Goal: Obtain resource: Download file/media

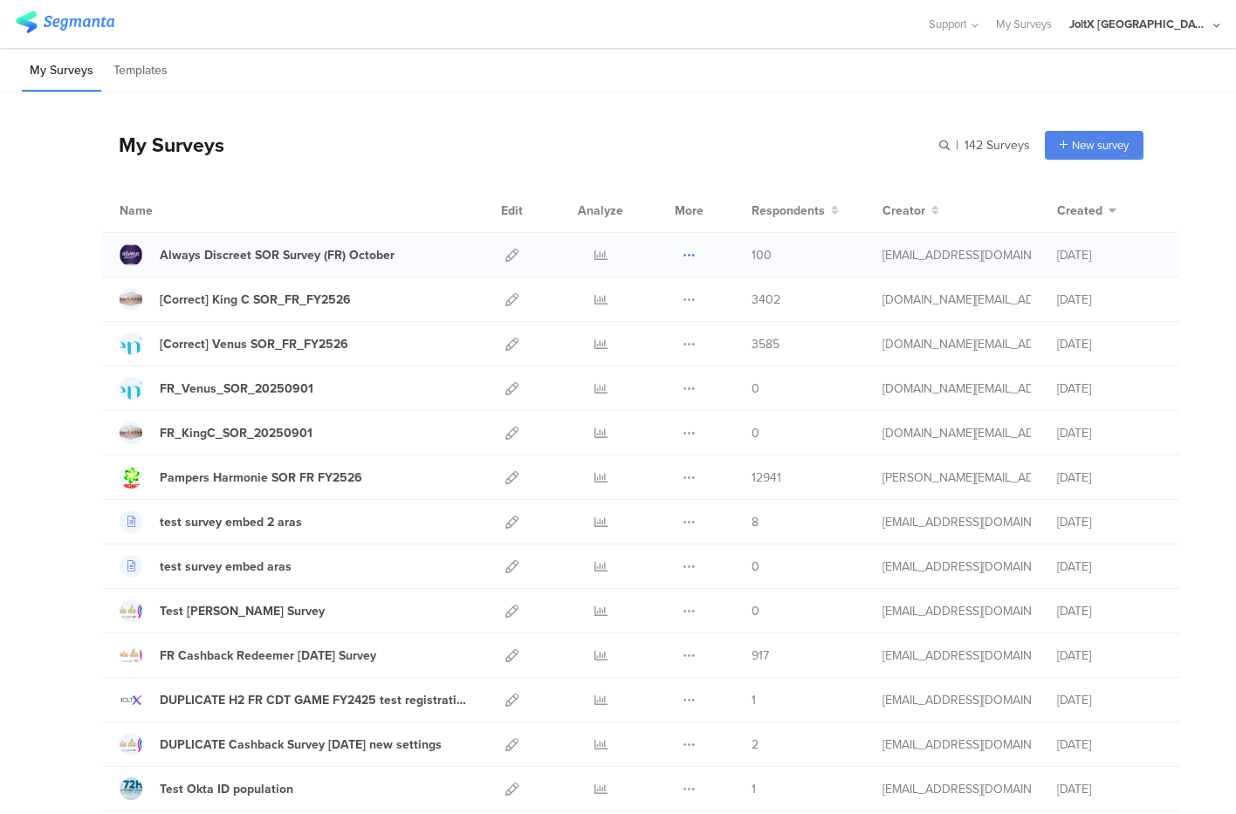
click at [682, 248] on button at bounding box center [688, 255] width 13 height 44
click at [380, 261] on div "Always Discreet SOR Survey (FR) October" at bounding box center [277, 255] width 235 height 18
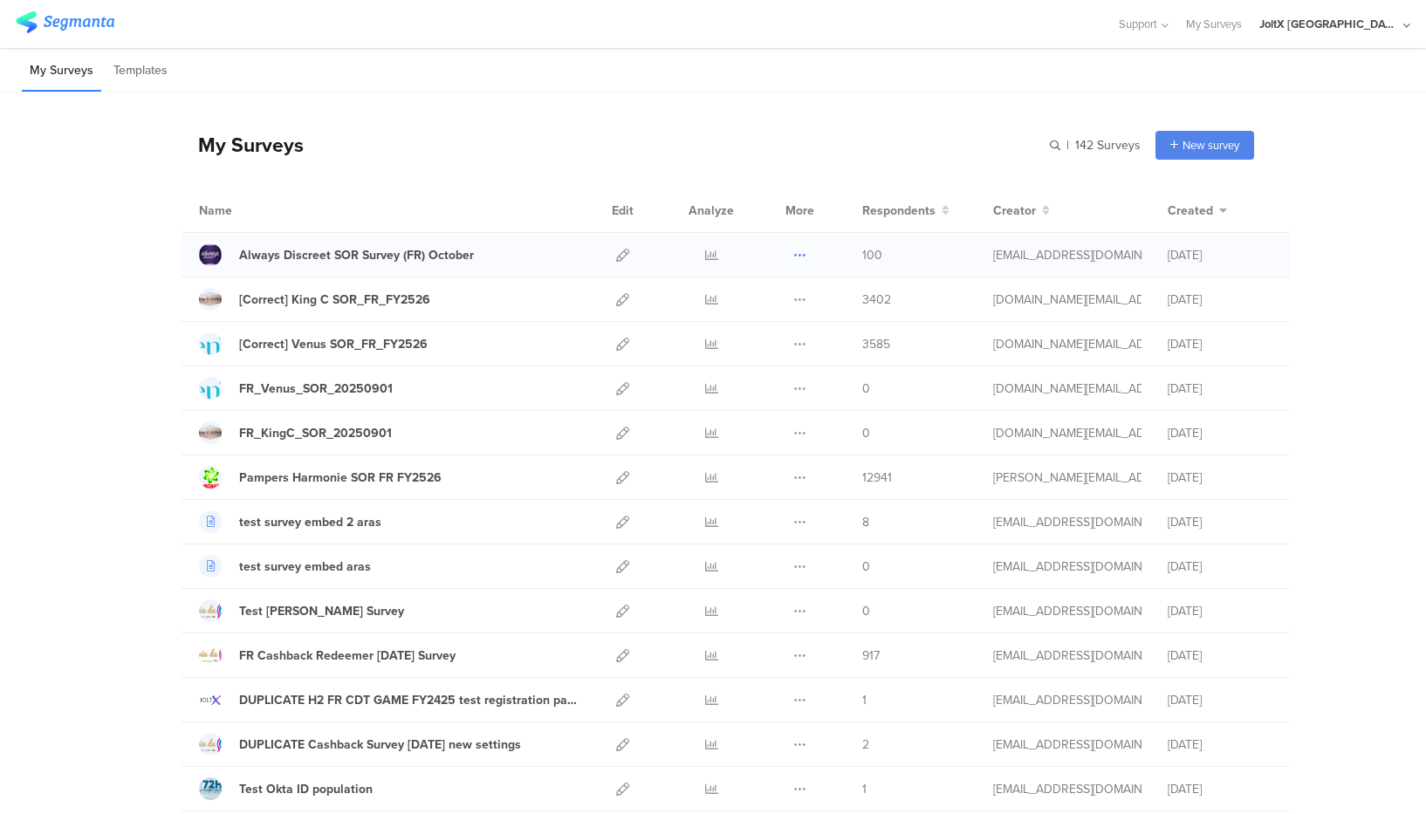
click at [793, 253] on icon at bounding box center [799, 255] width 13 height 13
click at [762, 325] on link "Export" at bounding box center [765, 330] width 96 height 31
click at [793, 471] on icon at bounding box center [799, 477] width 13 height 13
click at [764, 542] on link "Export" at bounding box center [765, 553] width 96 height 31
click at [1045, 143] on input "text" at bounding box center [1018, 145] width 244 height 29
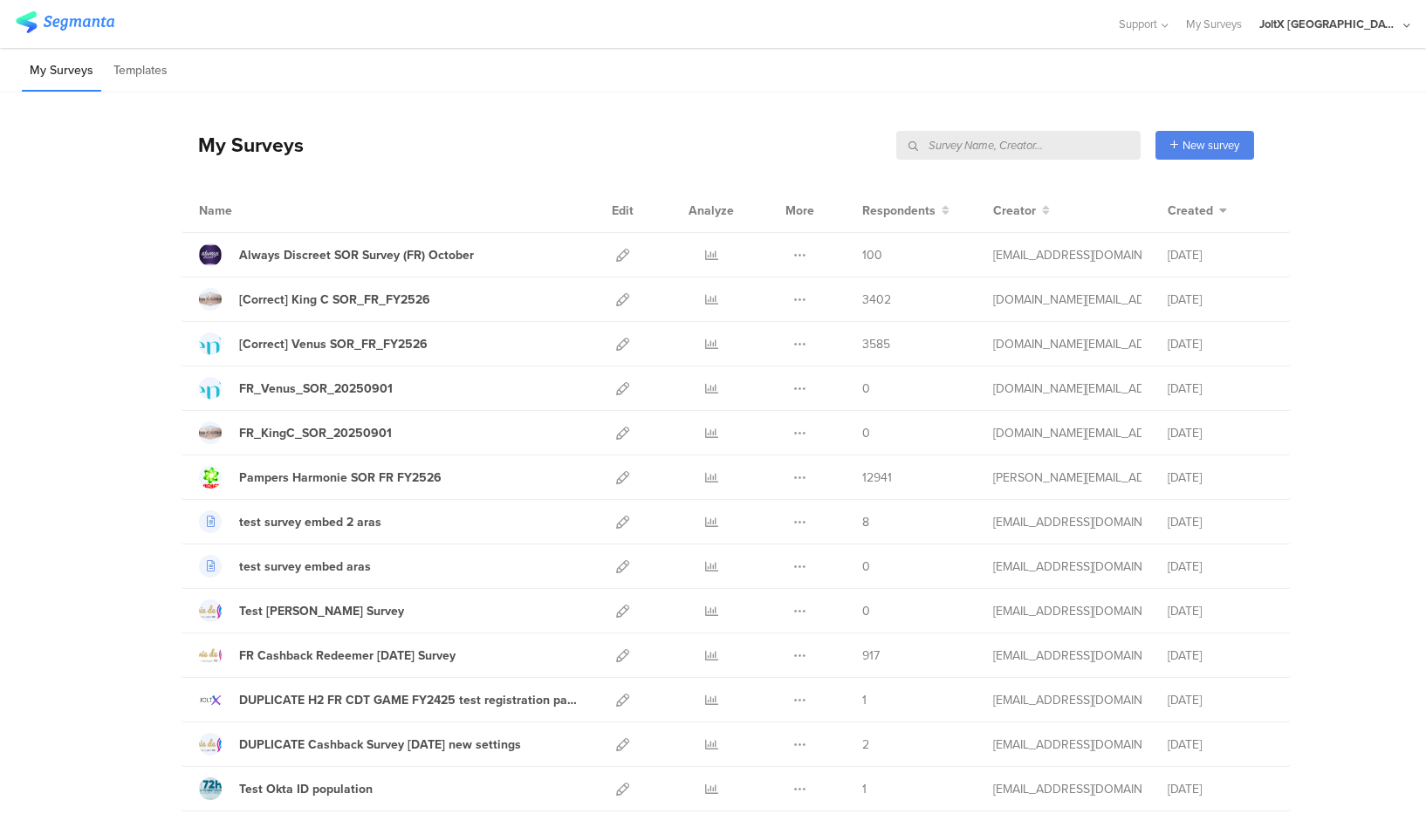
paste input "2005203"
type input "2005203"
click at [793, 297] on icon at bounding box center [799, 299] width 13 height 13
click at [757, 374] on link "Export" at bounding box center [765, 375] width 96 height 31
click at [793, 339] on icon at bounding box center [799, 344] width 13 height 13
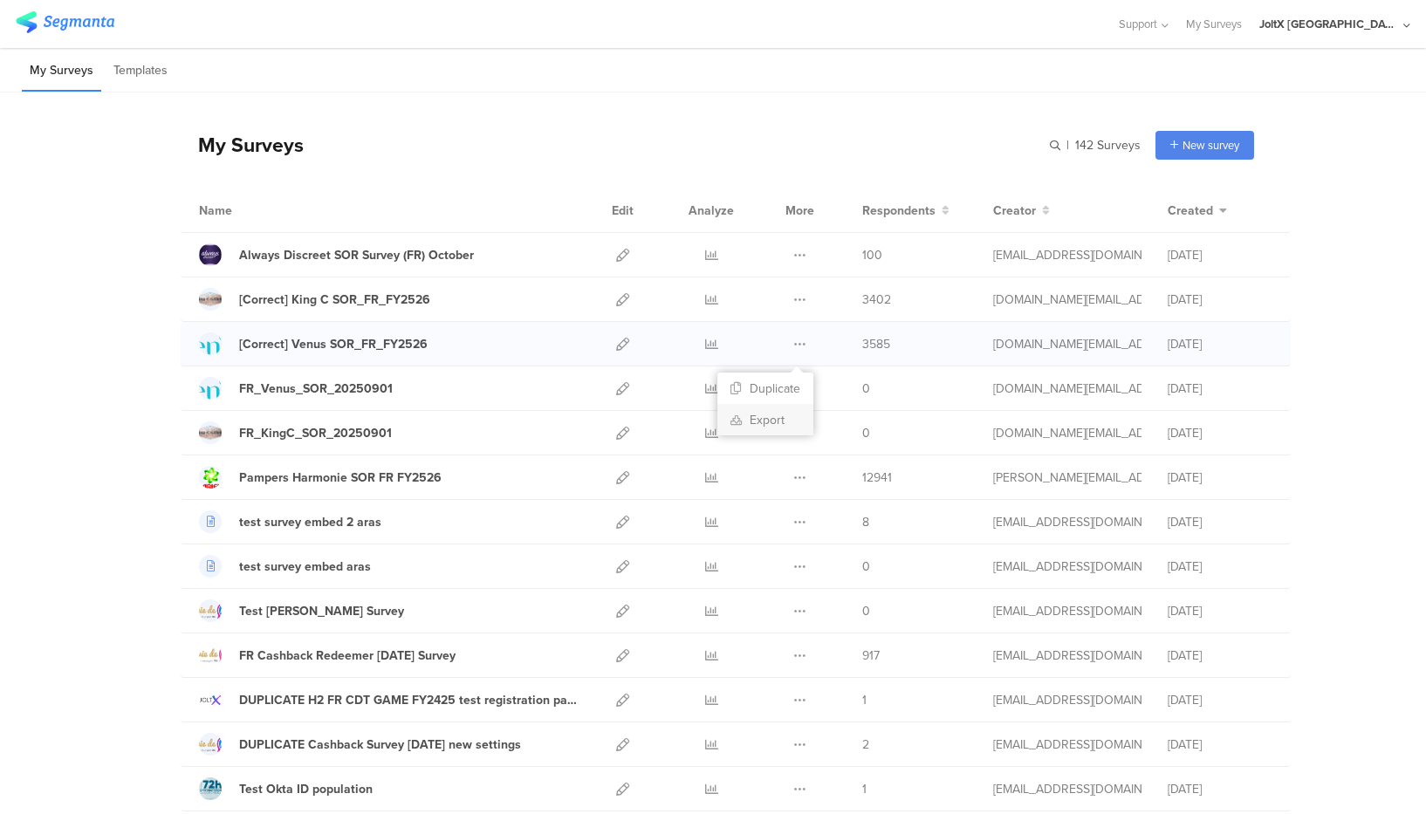
click at [760, 418] on link "Export" at bounding box center [765, 419] width 96 height 31
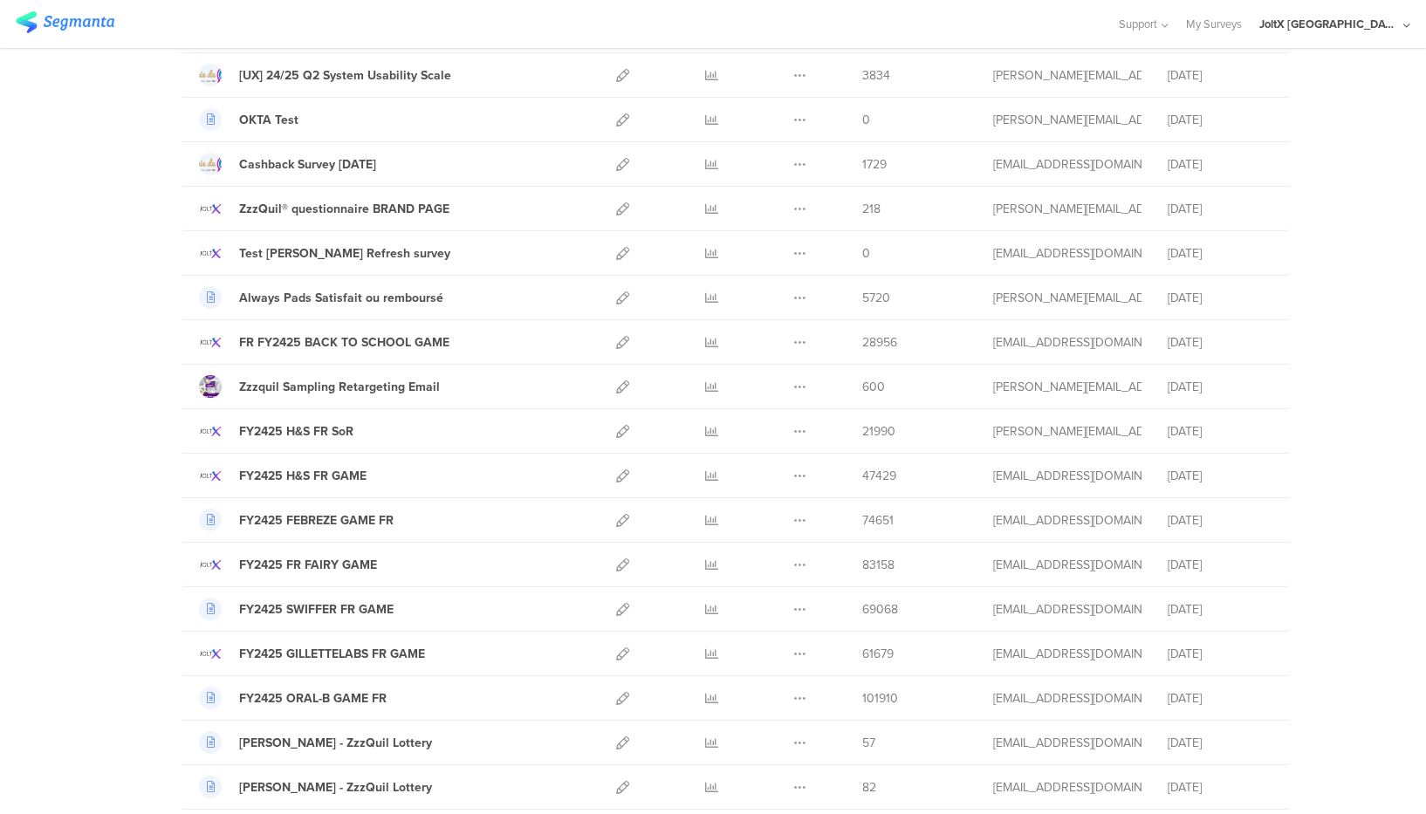
scroll to position [625, 0]
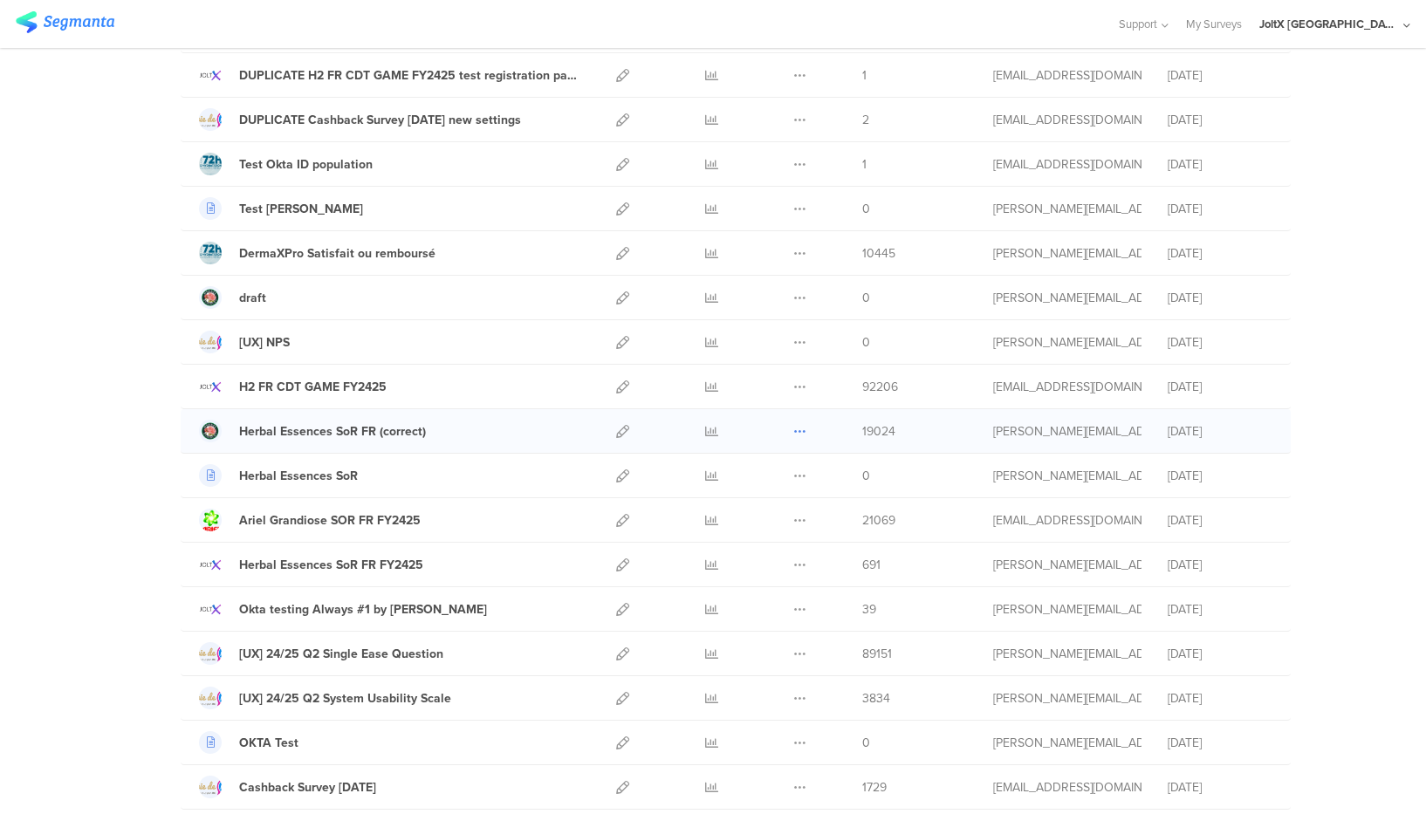
click at [793, 429] on icon at bounding box center [799, 431] width 13 height 13
click at [778, 503] on link "Export" at bounding box center [765, 506] width 96 height 31
click at [317, 437] on div "Herbal Essences SoR FR (correct)" at bounding box center [332, 431] width 187 height 18
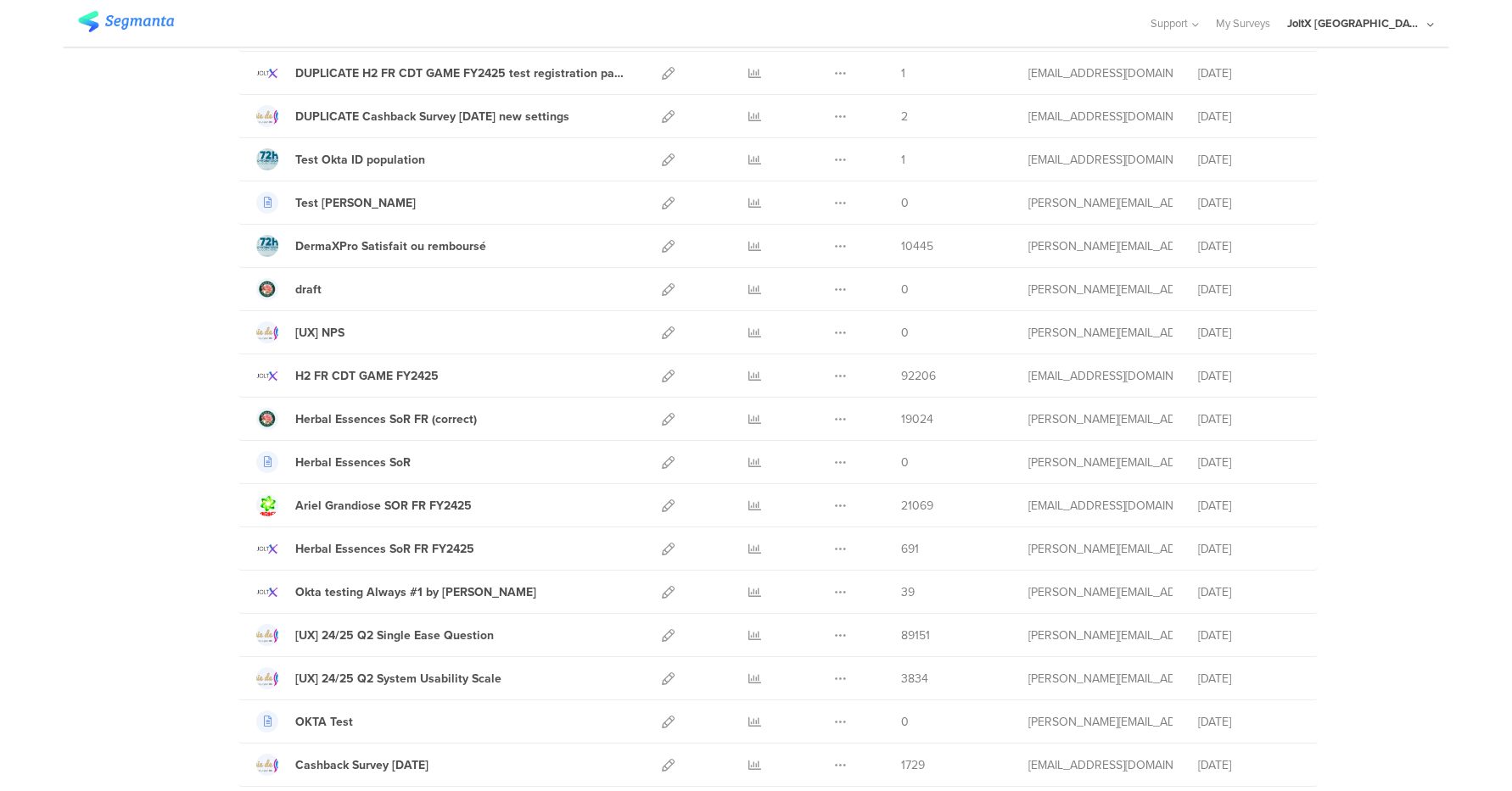
scroll to position [0, 0]
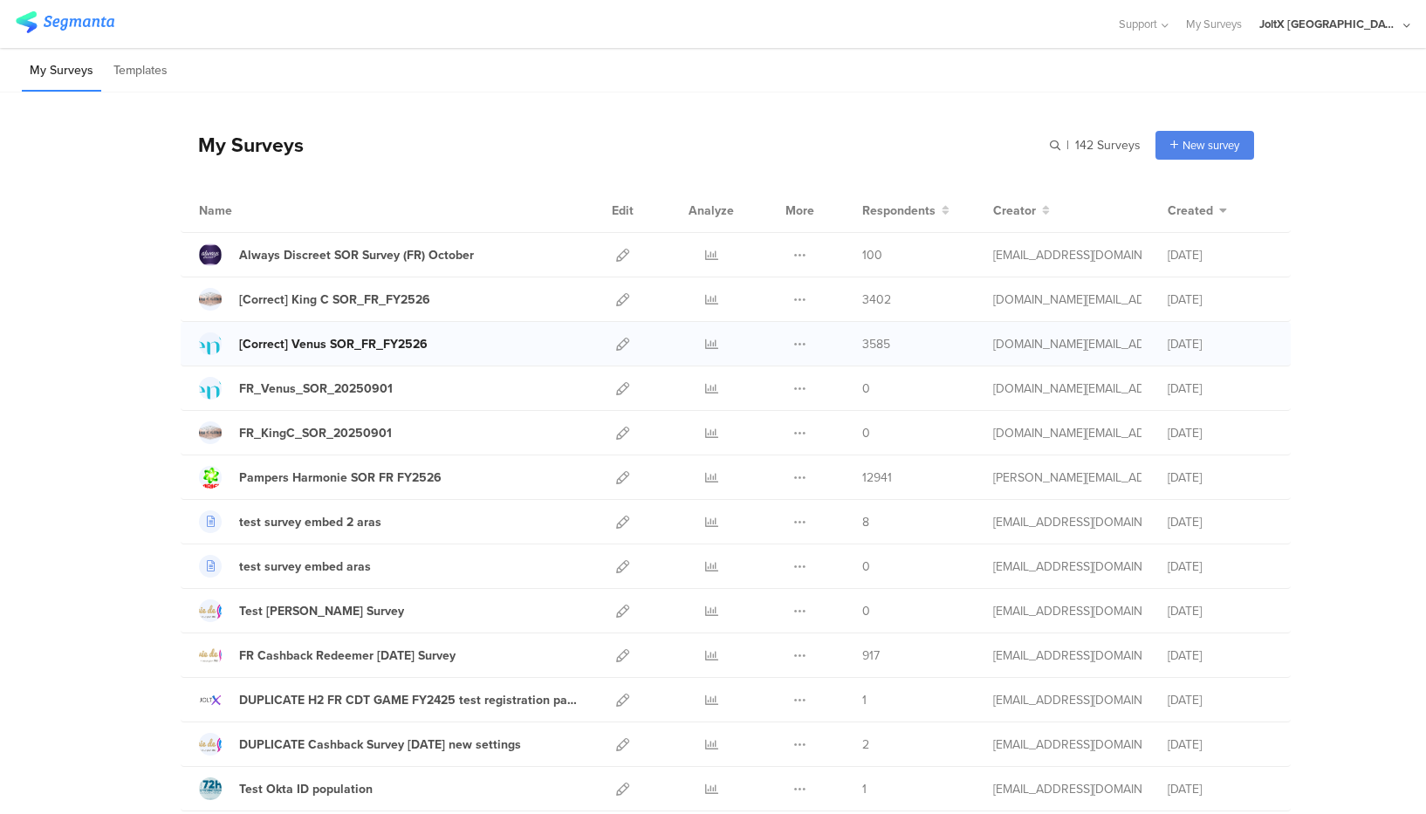
click at [383, 341] on div "[Correct] Venus SOR_FR_FY2526" at bounding box center [333, 344] width 189 height 18
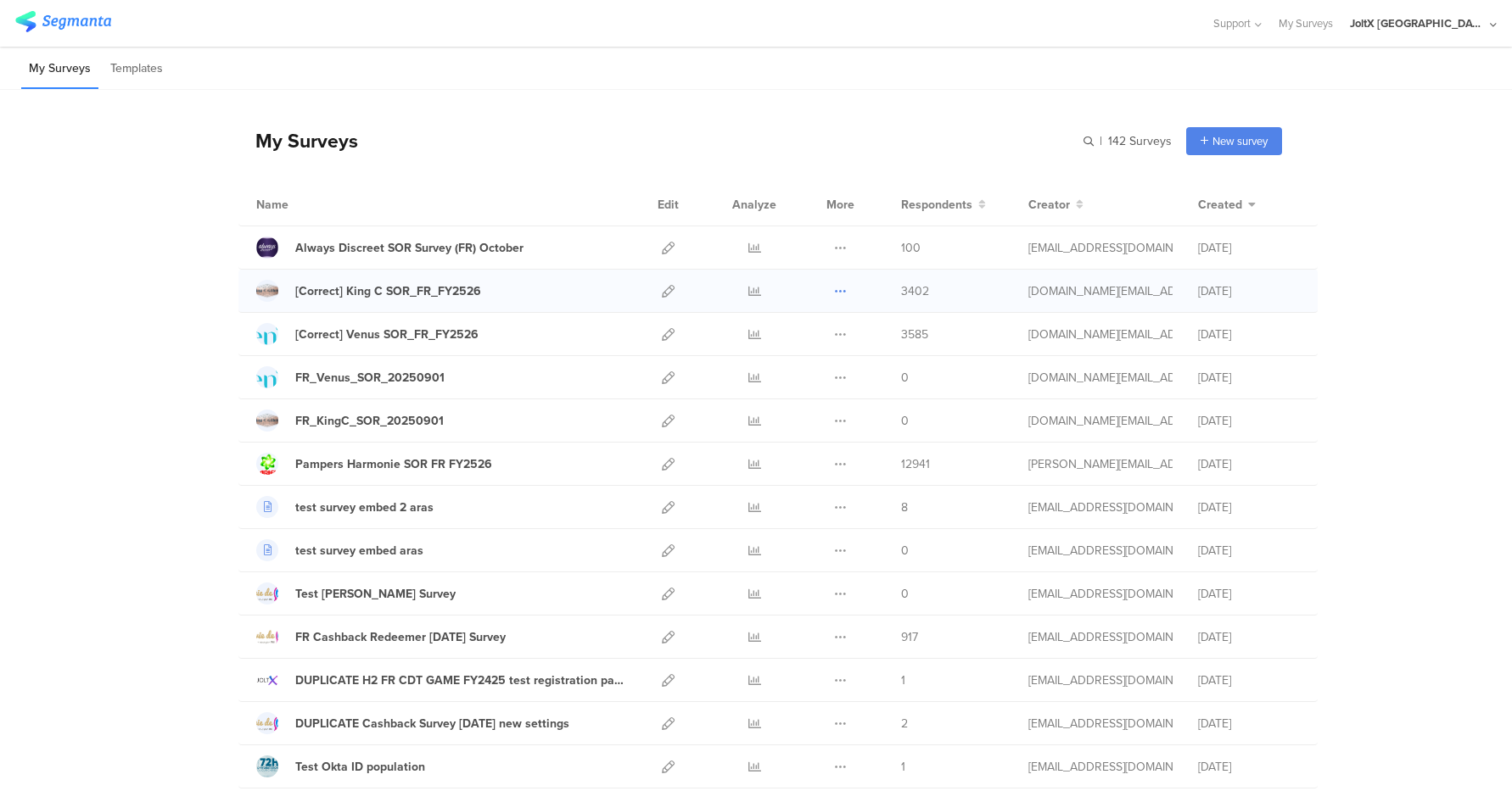
click at [834, 290] on icon at bounding box center [840, 291] width 13 height 13
click at [423, 294] on div "[Correct] King C SOR_FR_FY2526" at bounding box center [388, 292] width 186 height 17
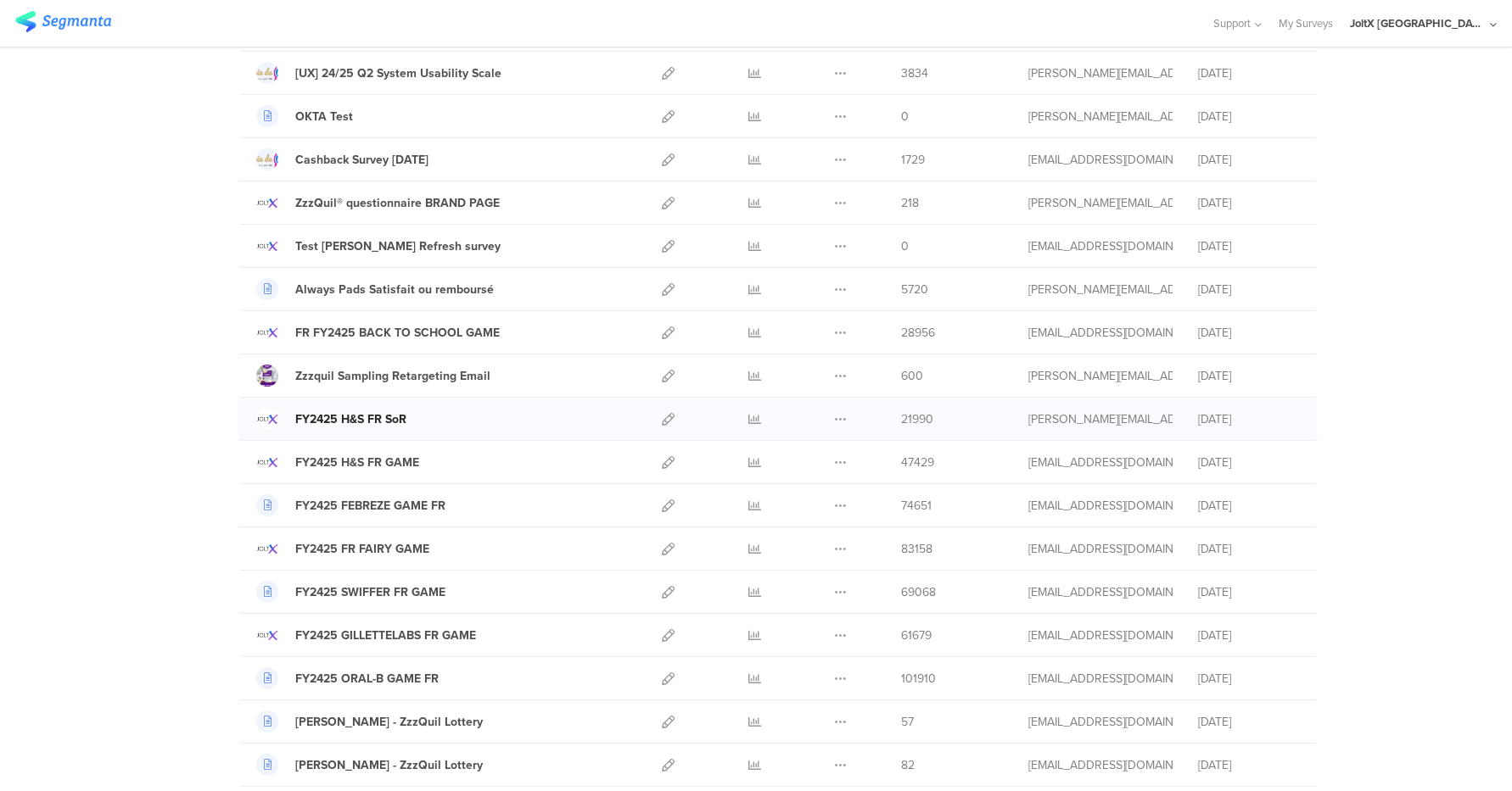
click at [376, 423] on div "FY2425 H&S FR SoR" at bounding box center [351, 419] width 111 height 17
click at [834, 421] on icon at bounding box center [840, 419] width 13 height 13
click at [797, 488] on link "Export" at bounding box center [807, 492] width 93 height 30
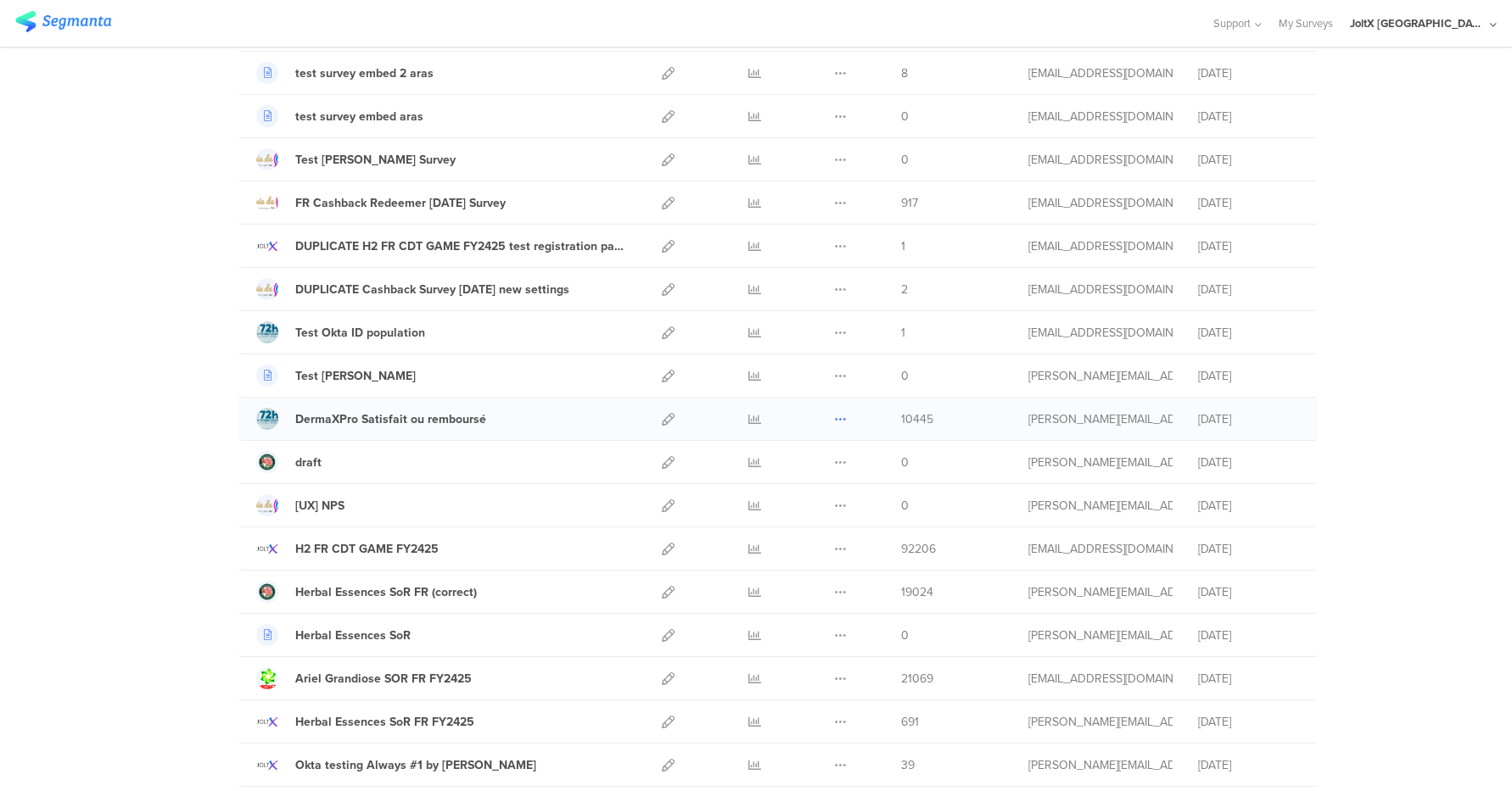
click at [834, 420] on icon at bounding box center [840, 419] width 13 height 13
click at [796, 492] on link "Export" at bounding box center [807, 492] width 93 height 30
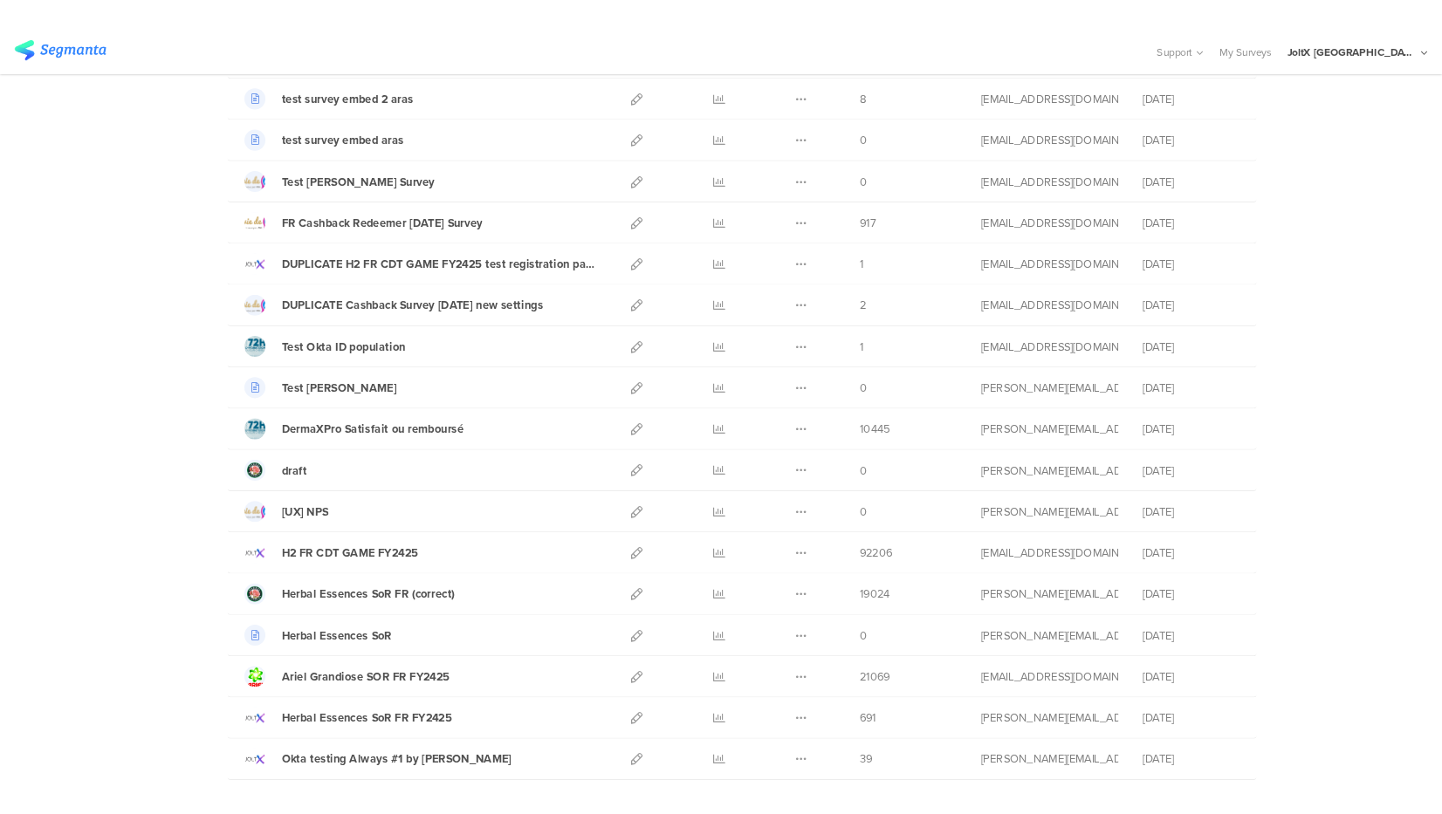
scroll to position [0, 0]
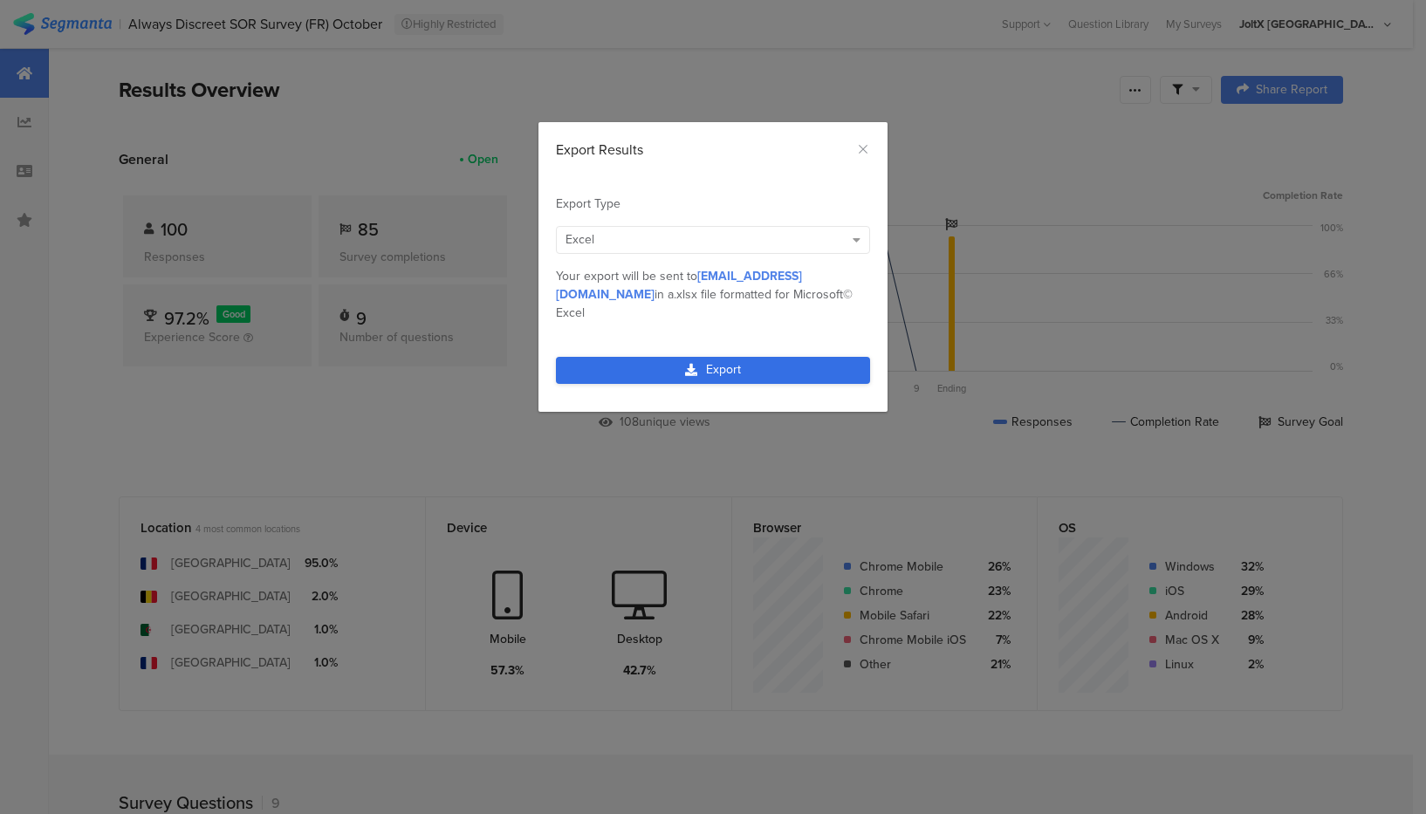
click at [778, 357] on link "Export" at bounding box center [713, 370] width 314 height 27
click at [757, 357] on link "Export" at bounding box center [713, 370] width 314 height 27
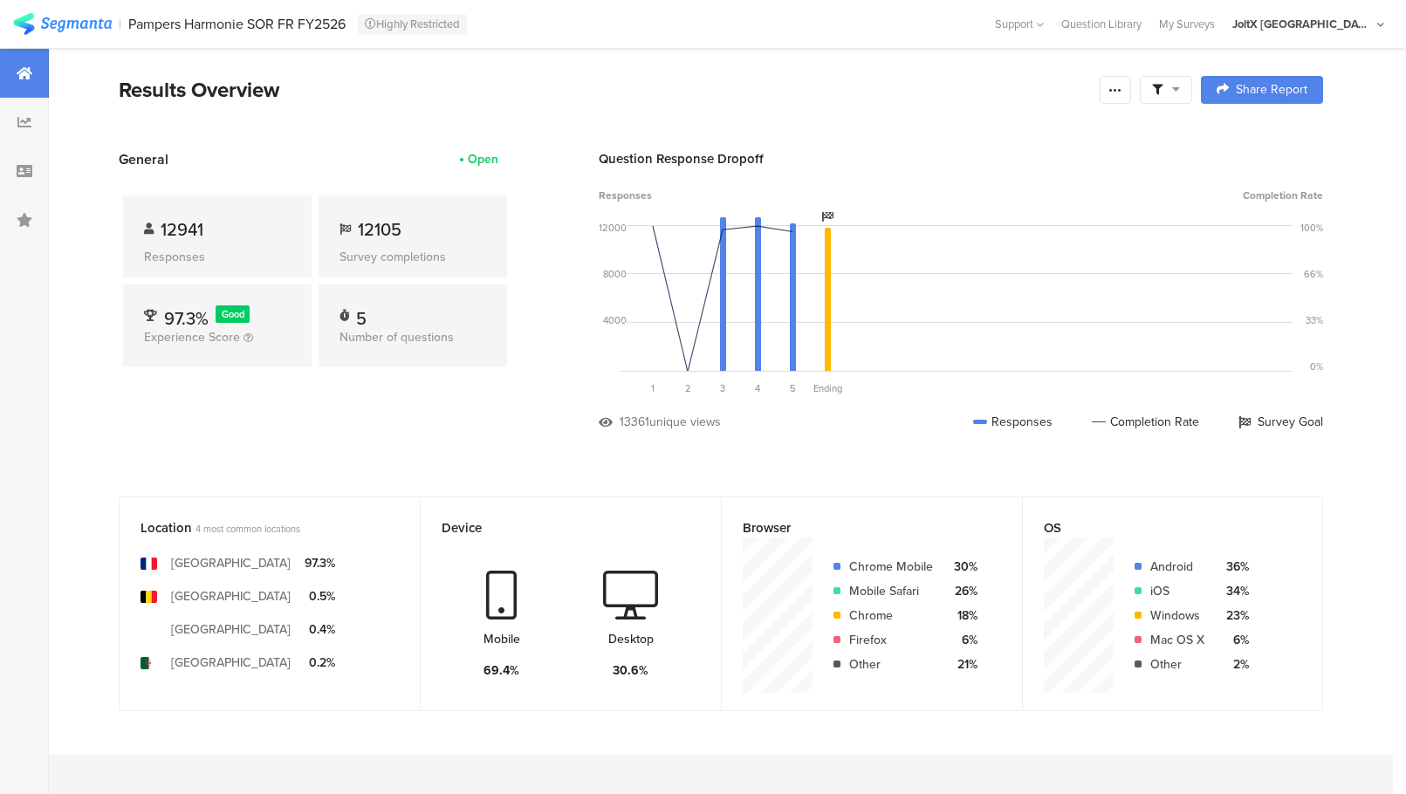
scroll to position [655, 0]
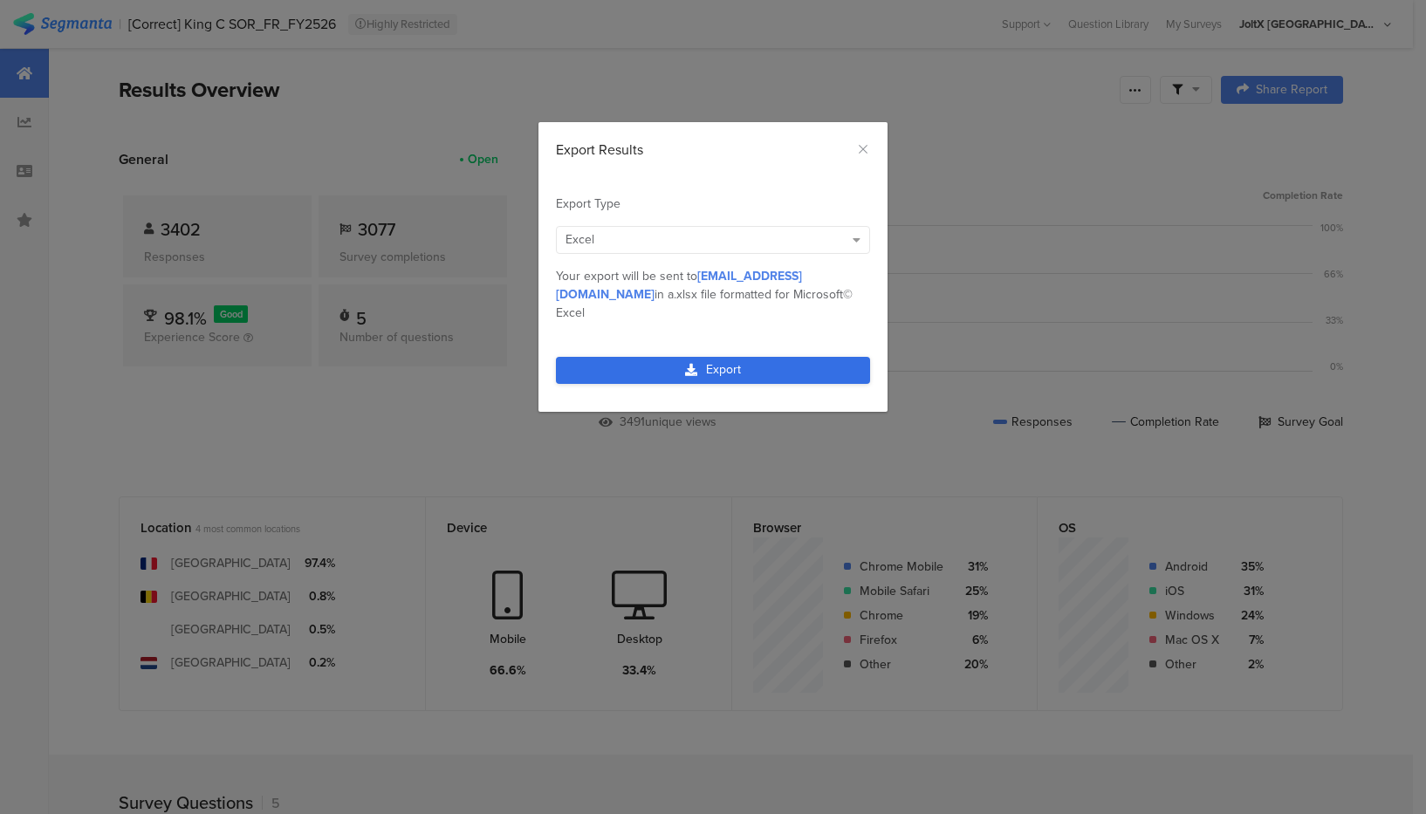
click at [825, 357] on link "Export" at bounding box center [713, 370] width 314 height 27
click at [772, 357] on link "Export" at bounding box center [713, 370] width 314 height 27
click at [759, 357] on link "Export" at bounding box center [713, 370] width 314 height 27
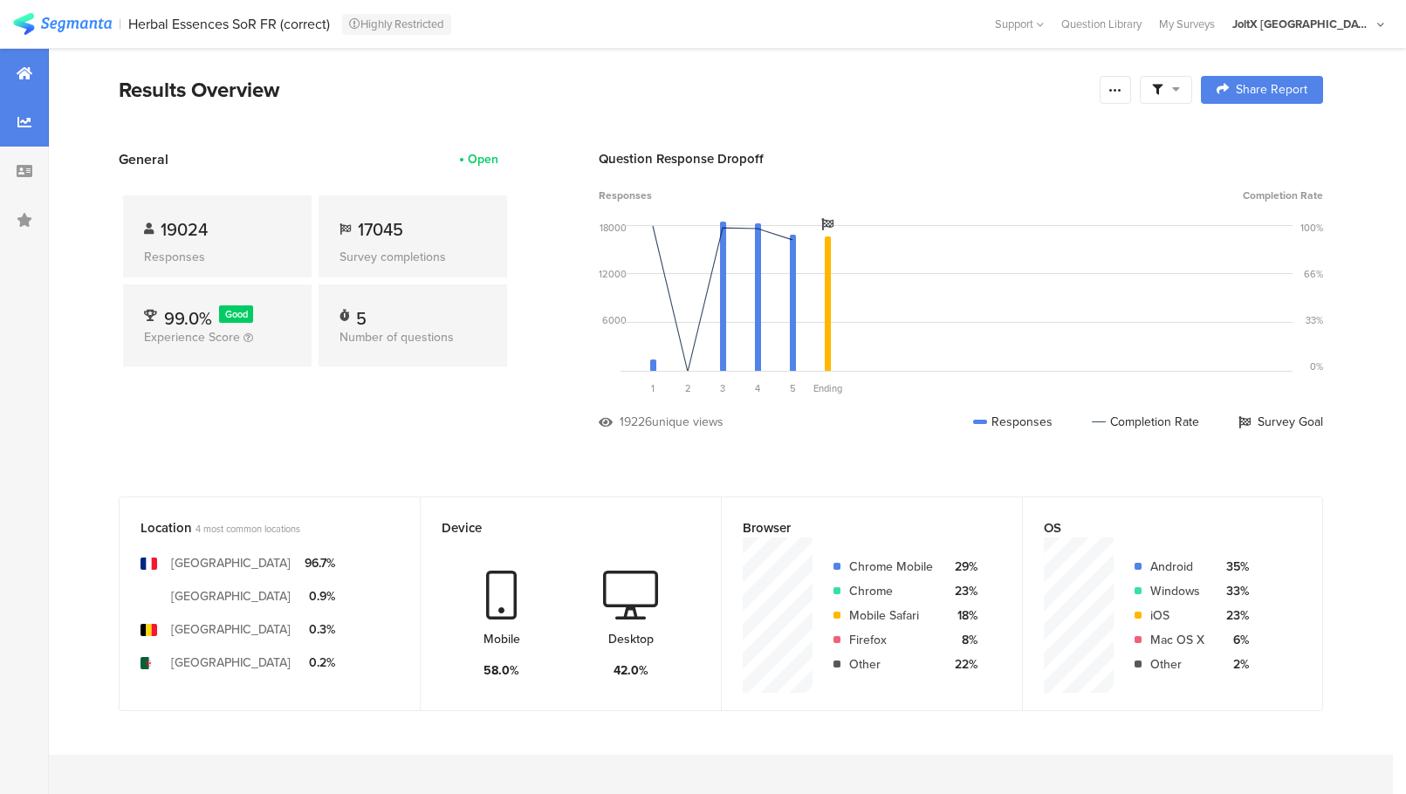
click at [15, 112] on div at bounding box center [24, 122] width 49 height 49
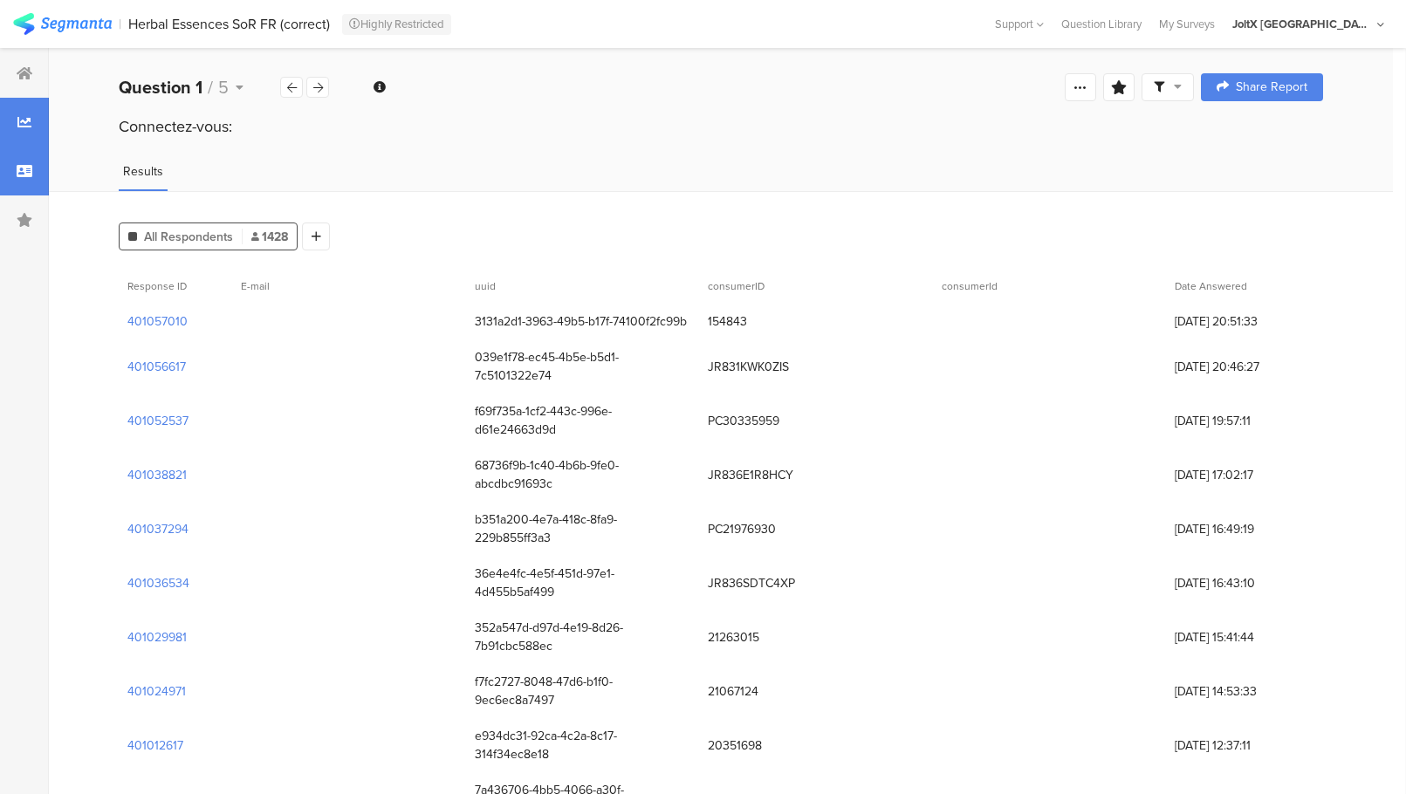
click at [15, 181] on div at bounding box center [24, 171] width 49 height 49
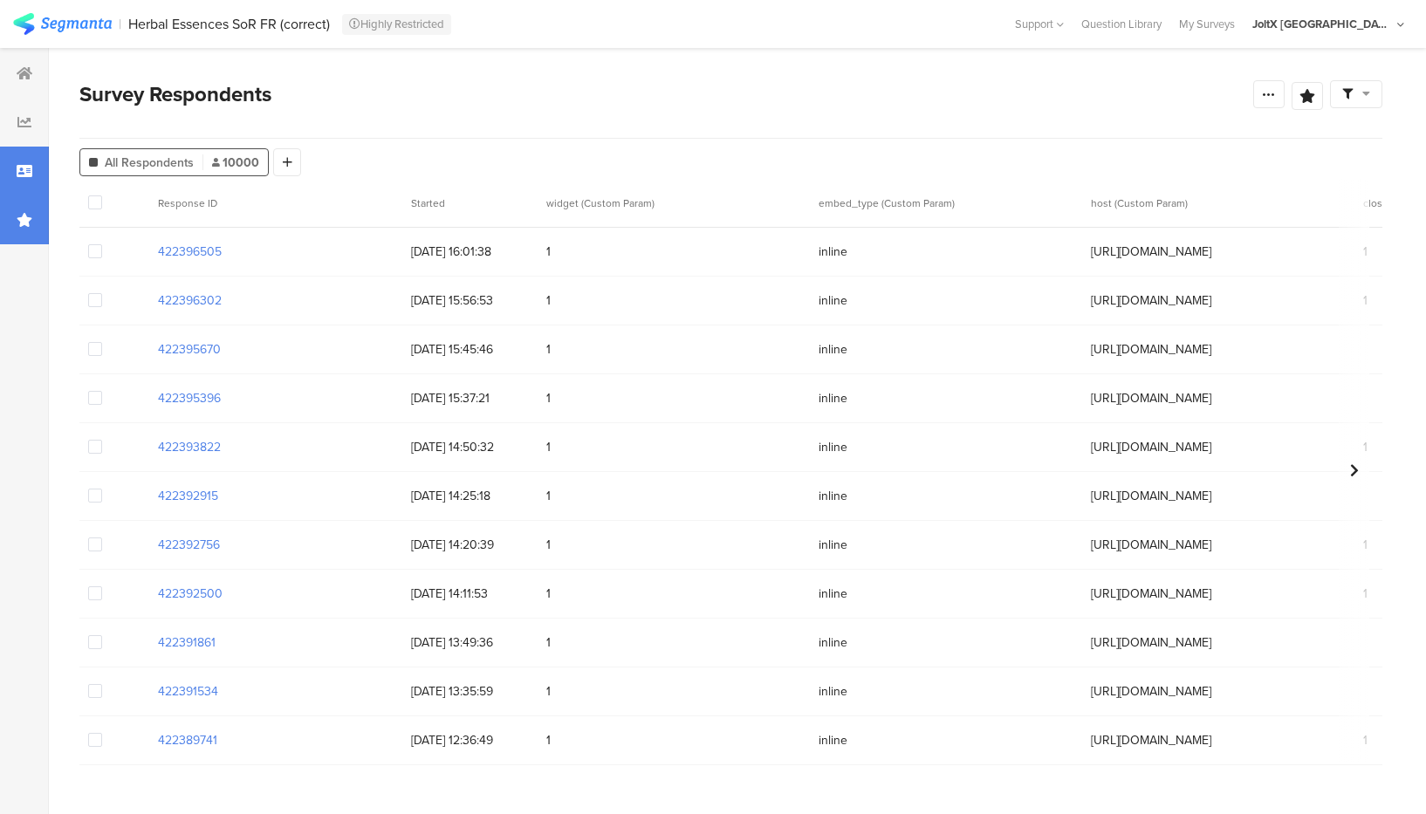
click at [13, 214] on div at bounding box center [24, 219] width 49 height 49
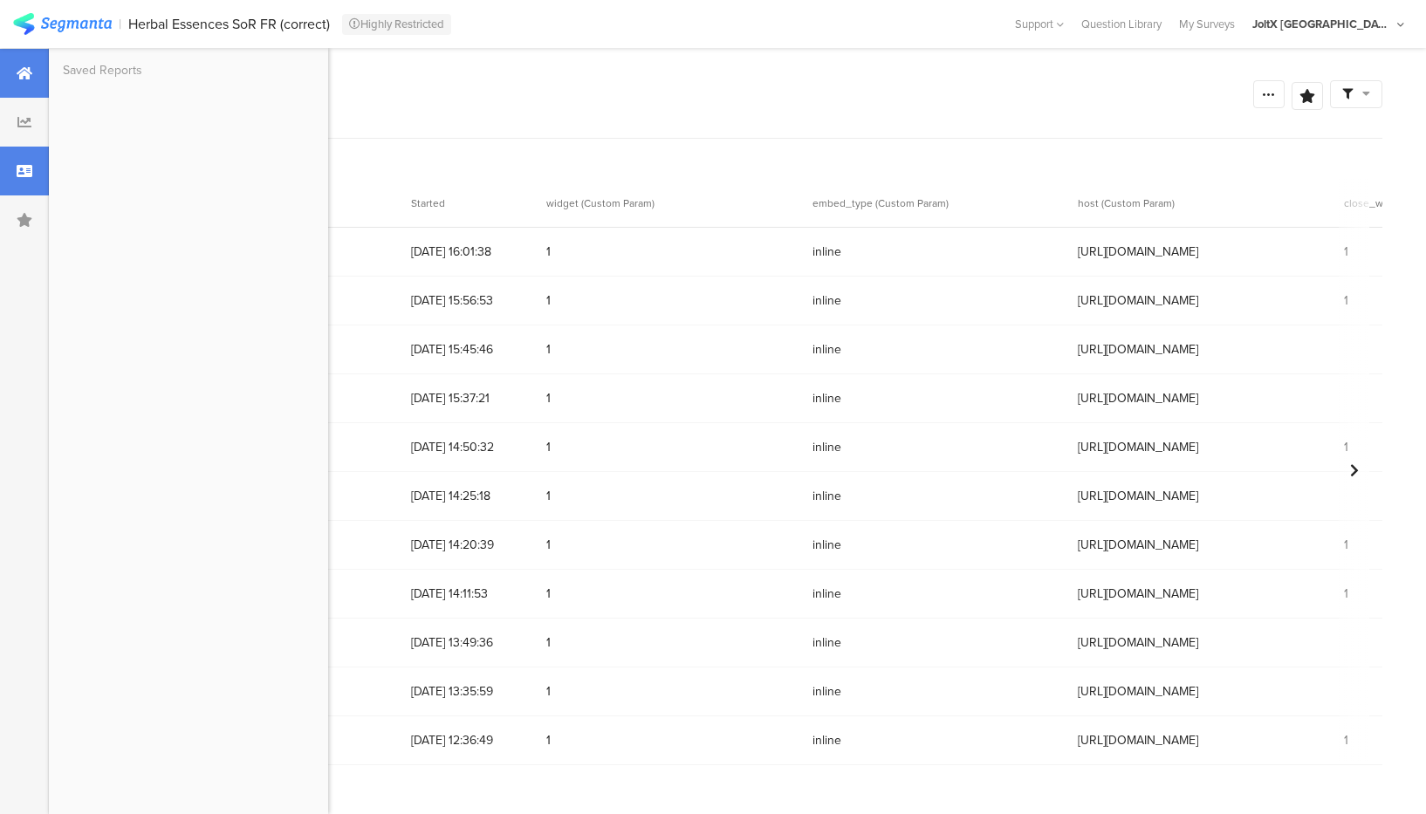
click at [25, 82] on div at bounding box center [24, 73] width 49 height 49
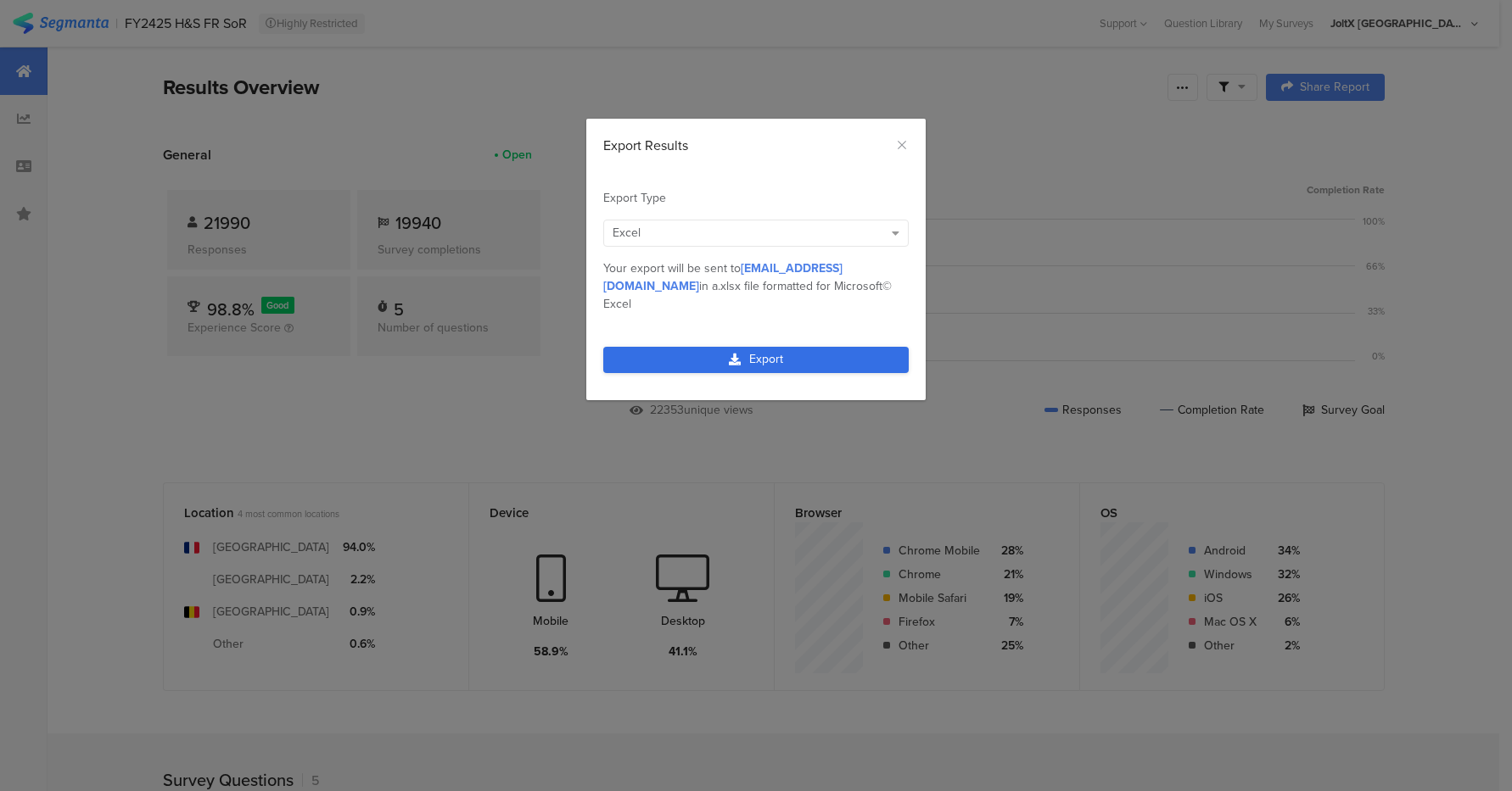
click at [724, 347] on link "Export" at bounding box center [756, 360] width 305 height 26
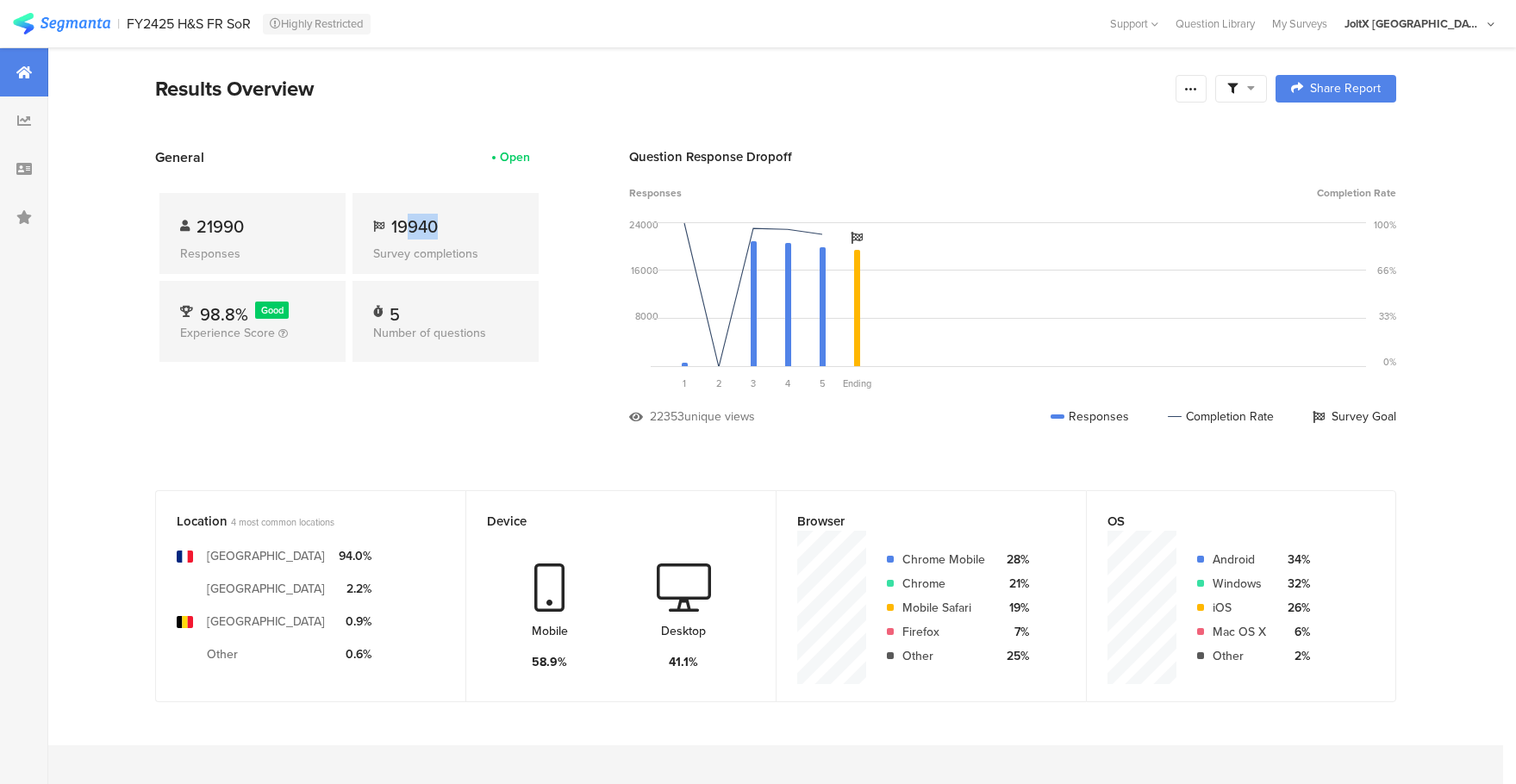
drag, startPoint x: 420, startPoint y: 223, endPoint x: 452, endPoint y: 224, distance: 32.0
click at [452, 224] on div "19940" at bounding box center [445, 226] width 145 height 26
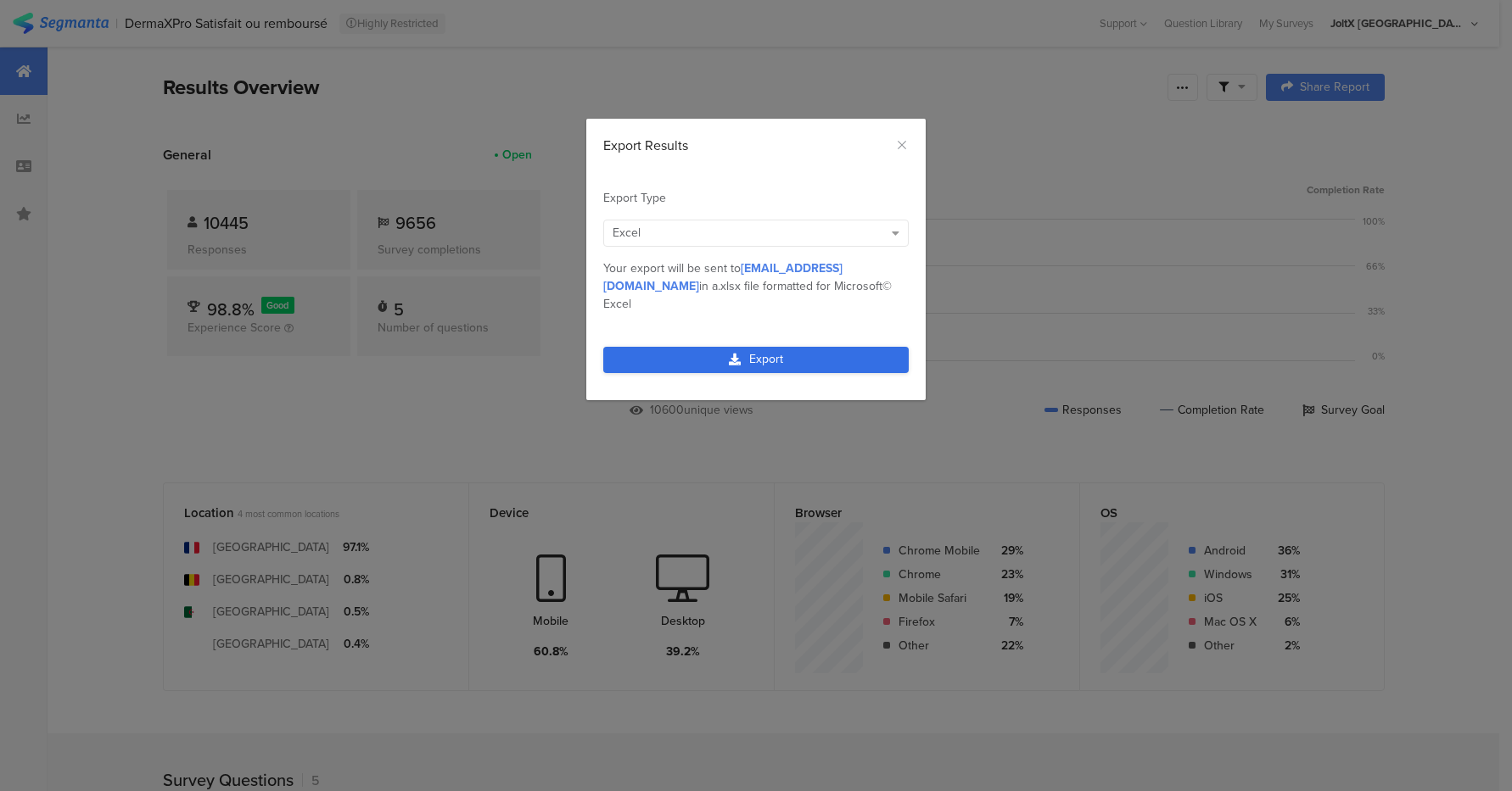
click at [775, 347] on link "Export" at bounding box center [756, 360] width 305 height 26
